Goal: Task Accomplishment & Management: Use online tool/utility

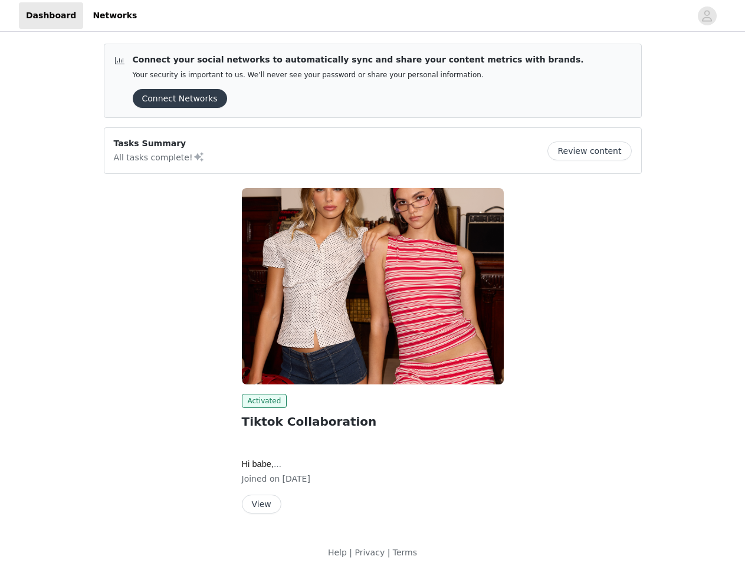
click at [372, 283] on img at bounding box center [373, 286] width 262 height 196
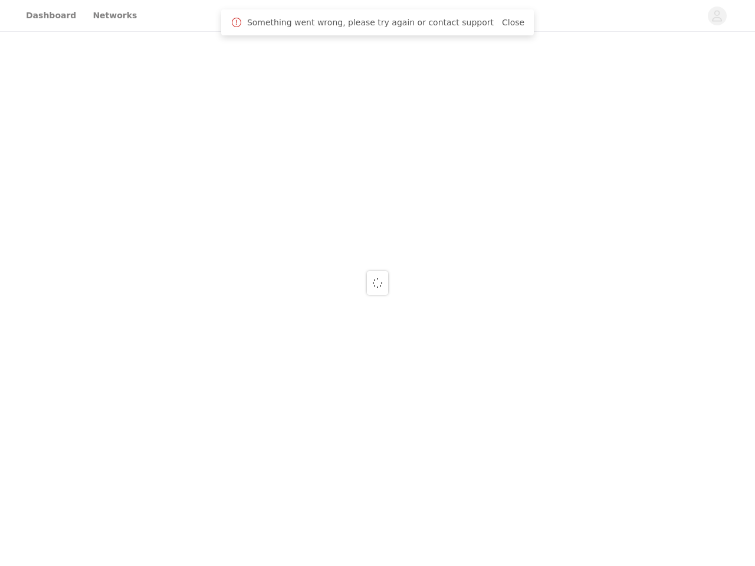
click at [594, 151] on div at bounding box center [377, 283] width 755 height 566
click at [373, 286] on span at bounding box center [377, 283] width 12 height 14
click at [262, 401] on div at bounding box center [377, 283] width 755 height 566
click at [261, 504] on div at bounding box center [377, 283] width 755 height 566
